Goal: Navigation & Orientation: Find specific page/section

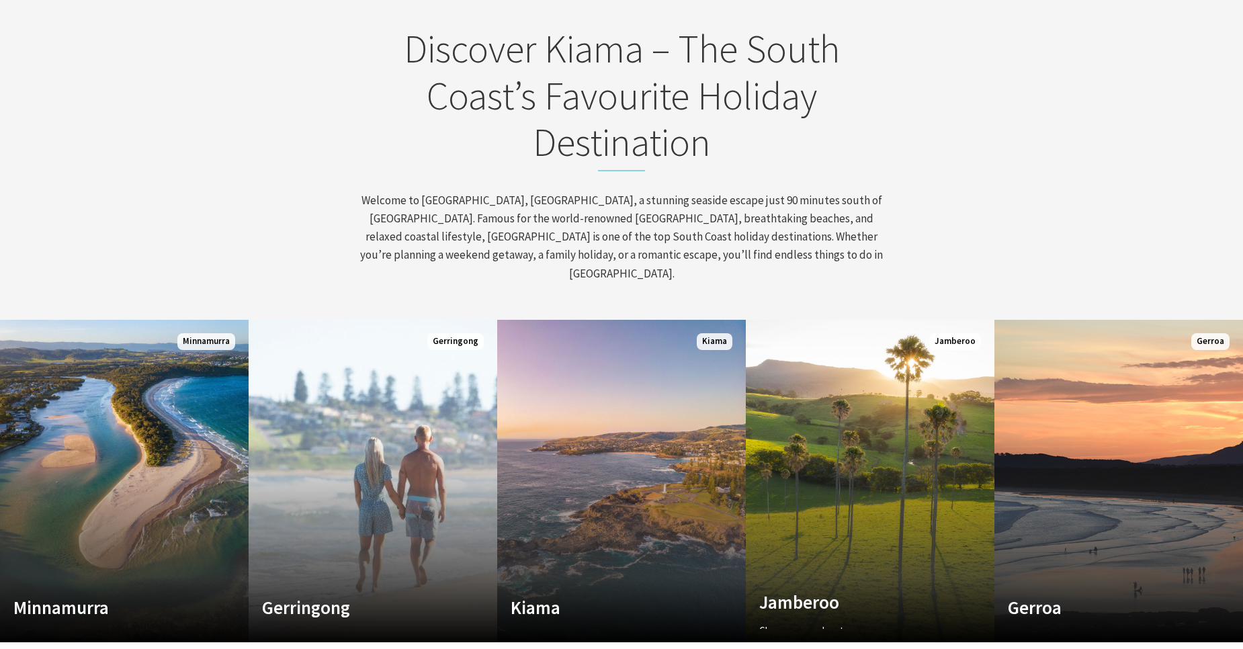
scroll to position [605, 0]
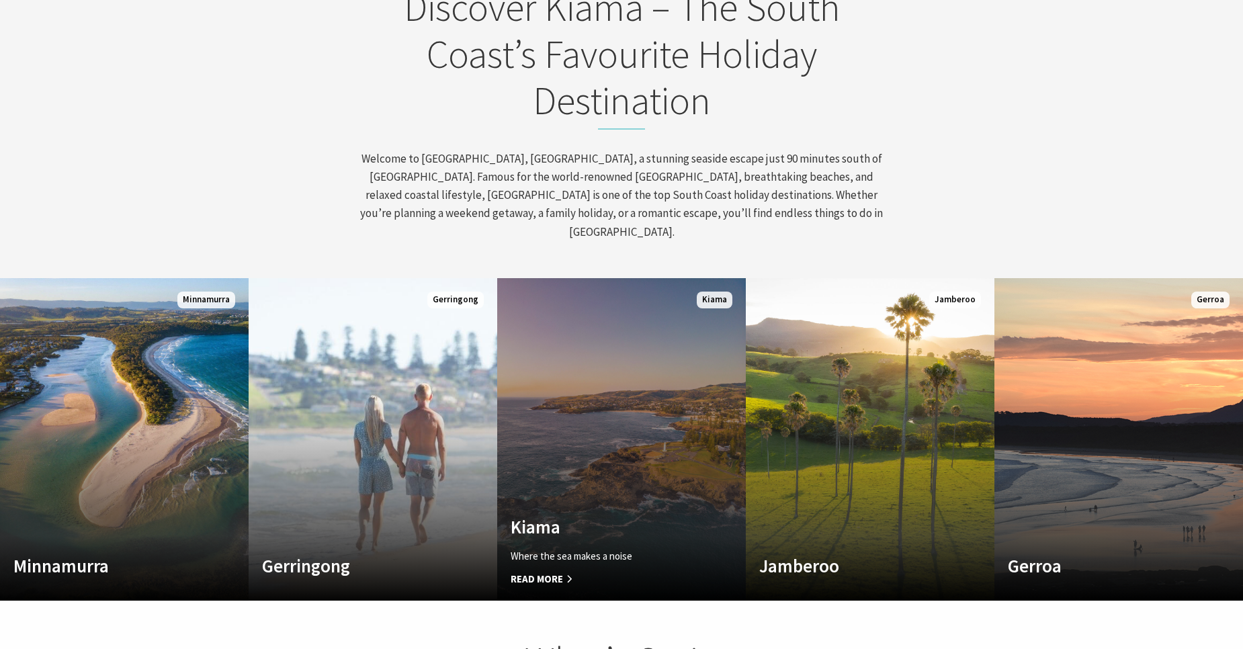
click at [603, 413] on link "Custom Image Used [GEOGRAPHIC_DATA] Where the sea makes a noise Read More [GEOG…" at bounding box center [621, 439] width 249 height 323
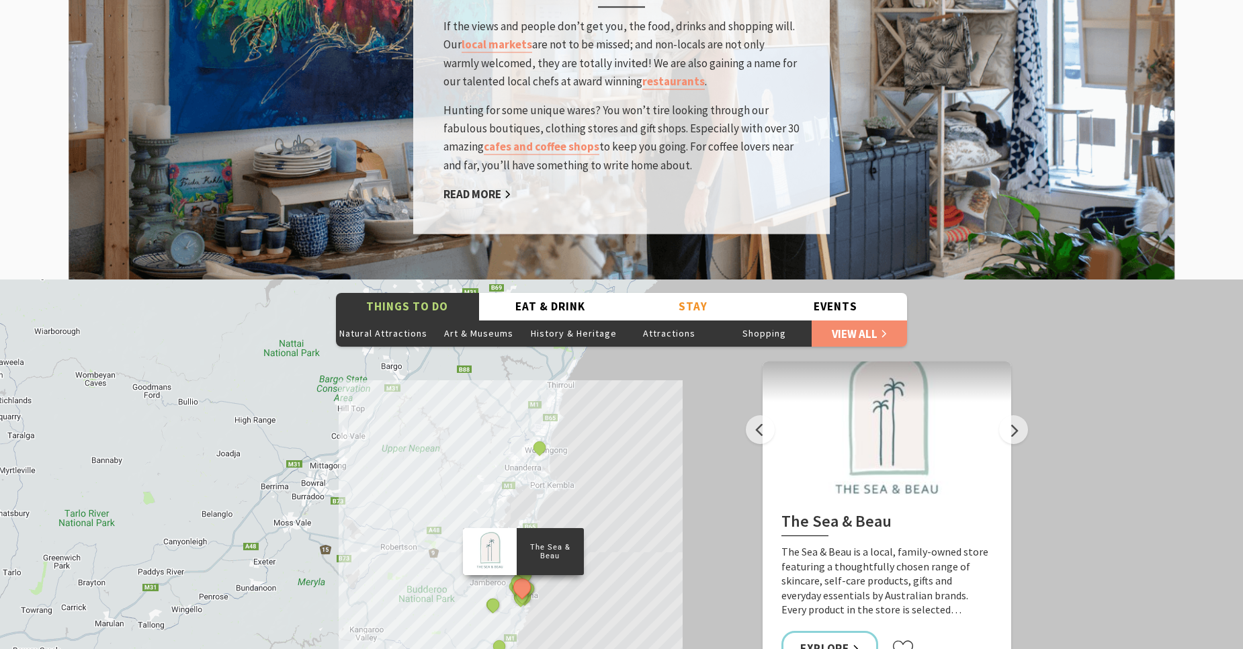
scroll to position [2217, 0]
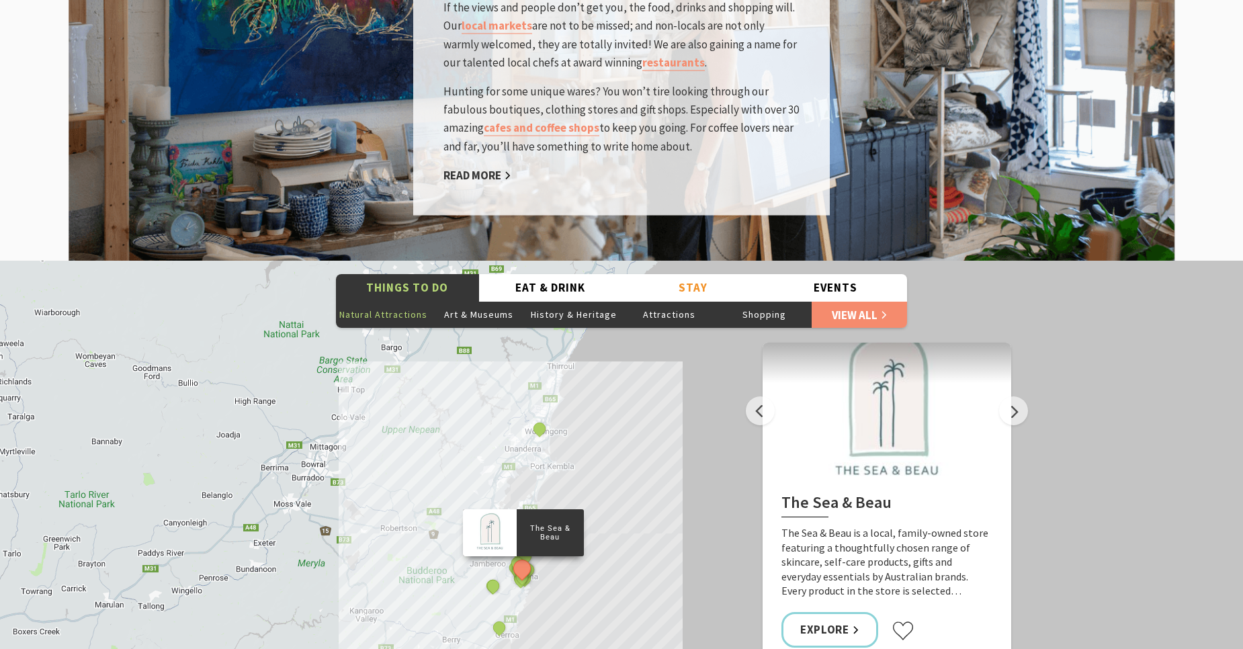
click at [383, 301] on button "Natural Attractions" at bounding box center [383, 314] width 95 height 27
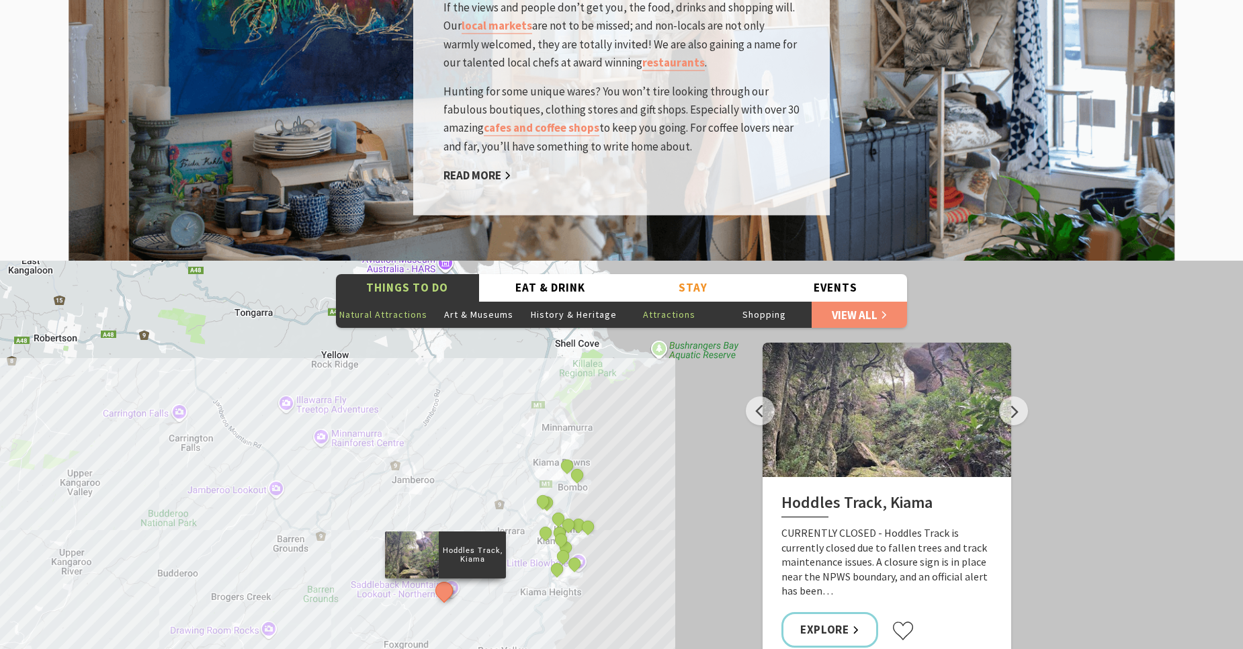
click at [665, 301] on button "Attractions" at bounding box center [669, 314] width 95 height 27
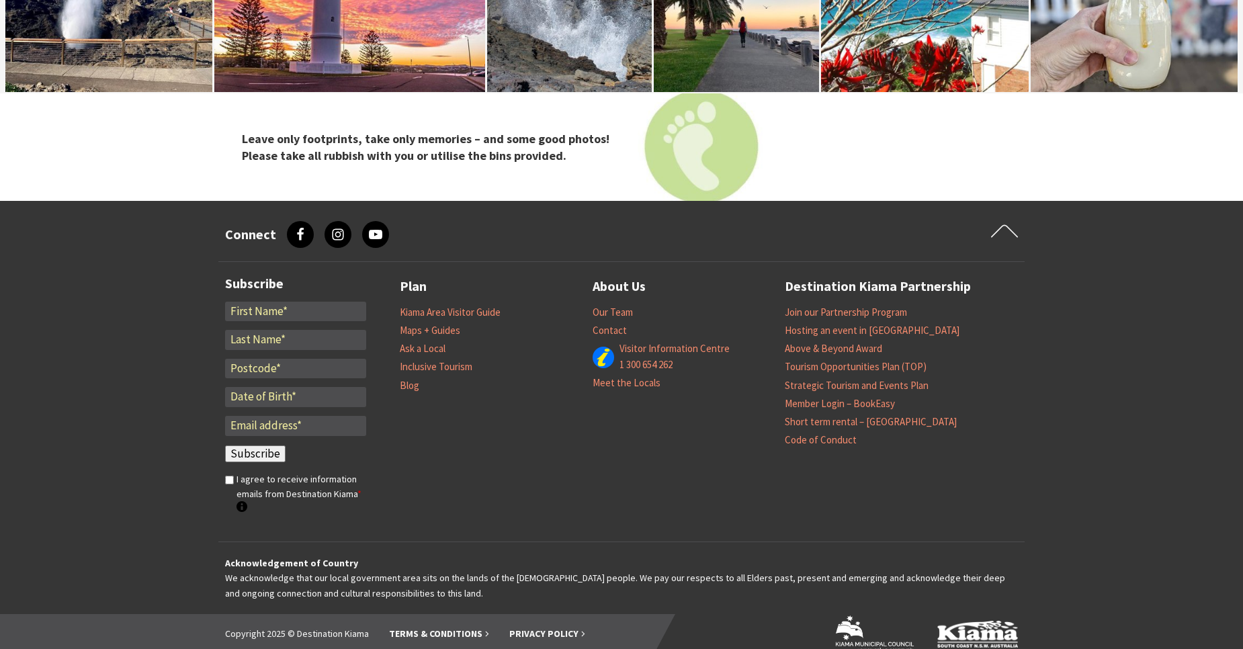
scroll to position [4782, 0]
